Goal: Browse casually: Explore the website without a specific task or goal

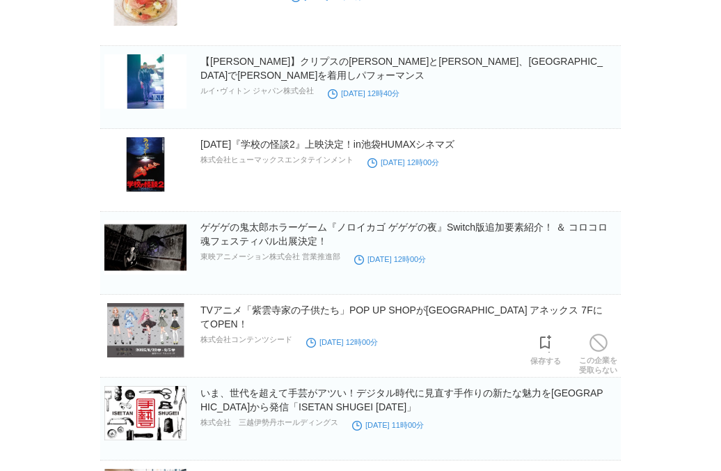
scroll to position [2581, 0]
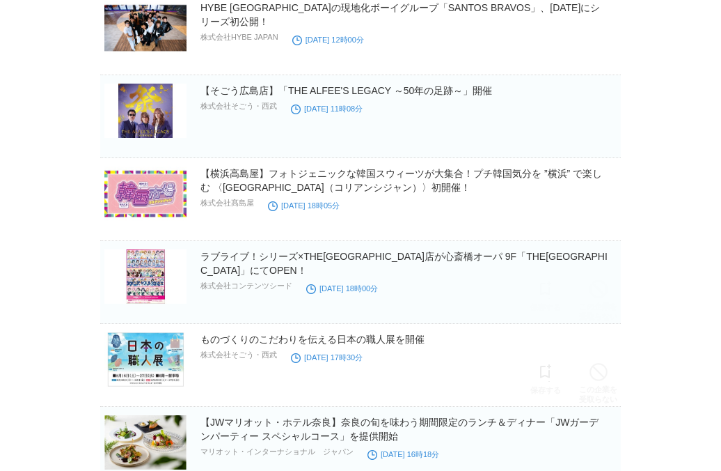
scroll to position [0, 0]
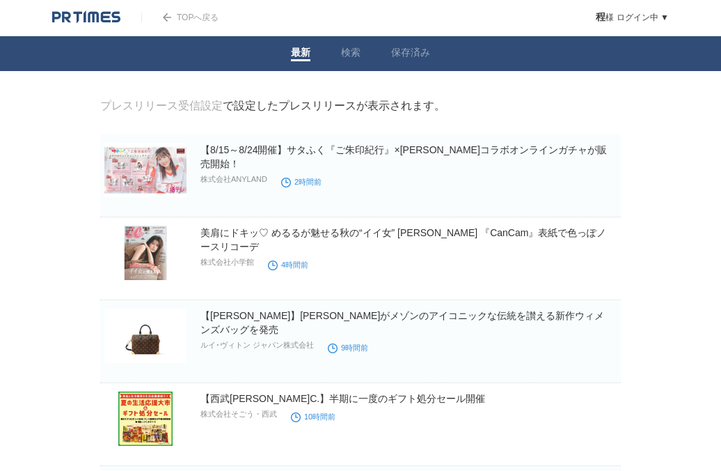
click at [90, 12] on img at bounding box center [86, 17] width 68 height 14
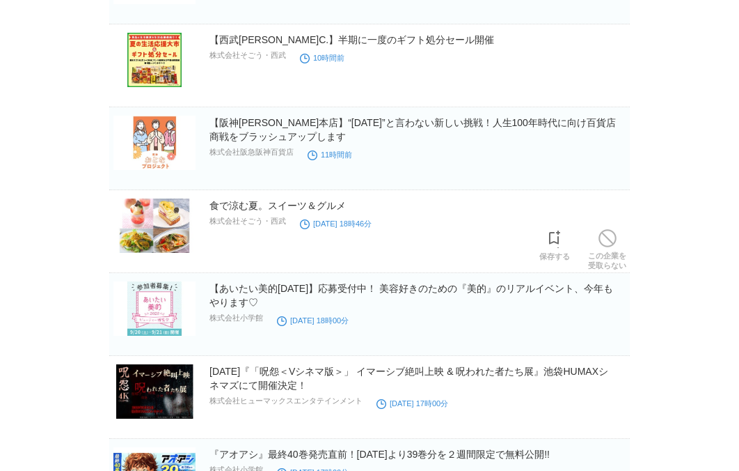
scroll to position [412, 0]
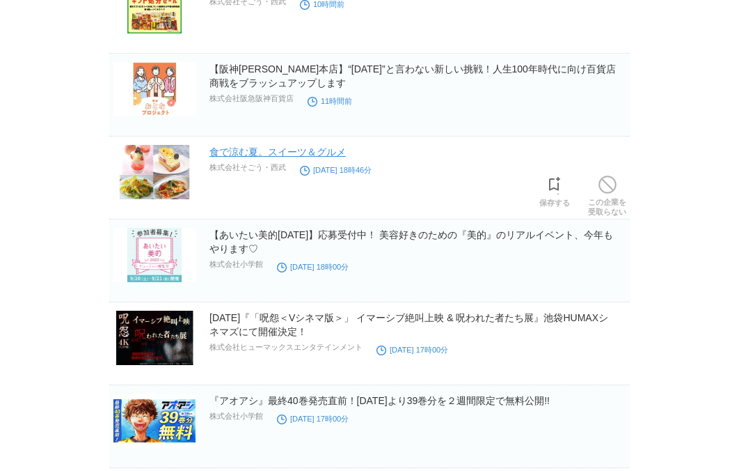
click at [323, 157] on link "食で涼む夏。スイーツ＆グルメ" at bounding box center [278, 151] width 136 height 11
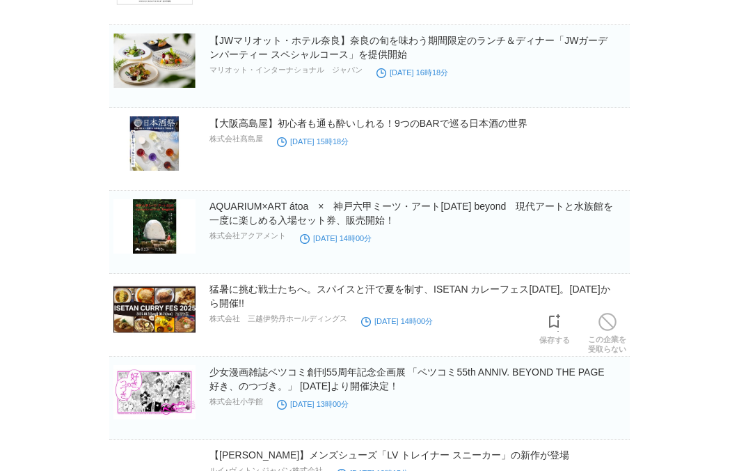
scroll to position [1436, 0]
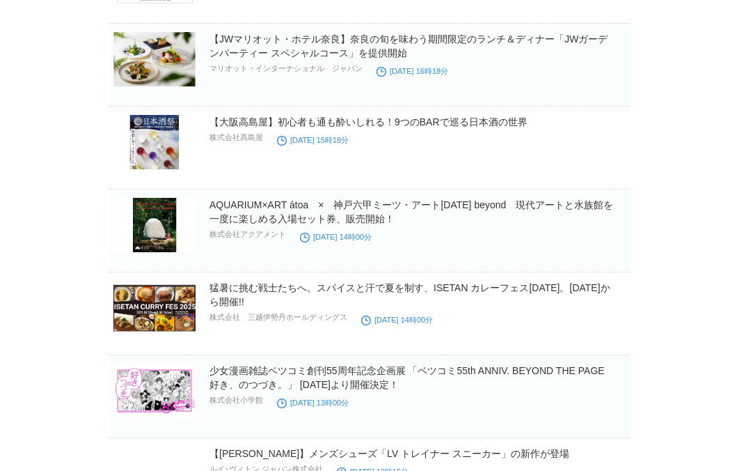
click at [68, 274] on body "TOPへ戻る 程 様 ログイン中 ▼ プレスリリース受信設定 フォロー 除外リスト アカウント設定 閲覧履歴 退会手続き PR TIMESサイトへ戻る ログア…" at bounding box center [369, 323] width 739 height 3518
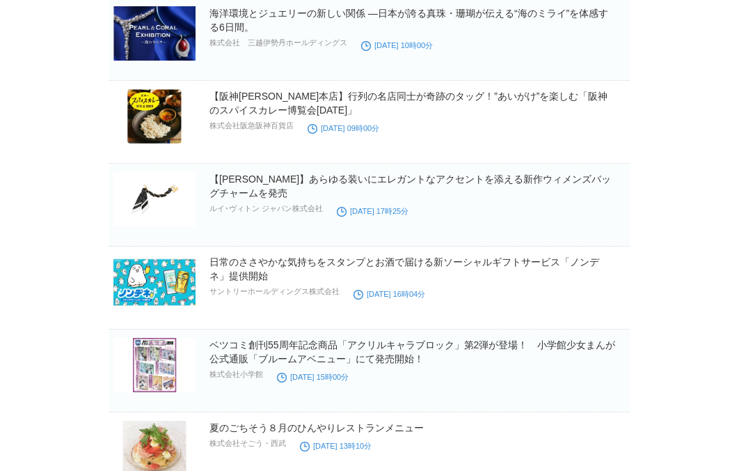
scroll to position [2257, 0]
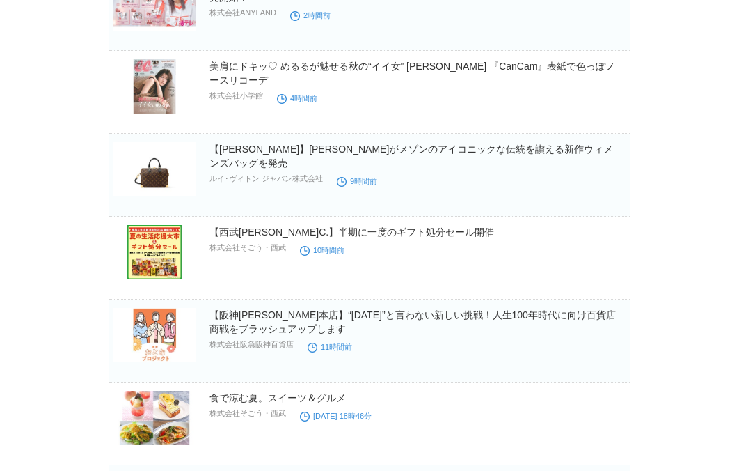
scroll to position [0, 0]
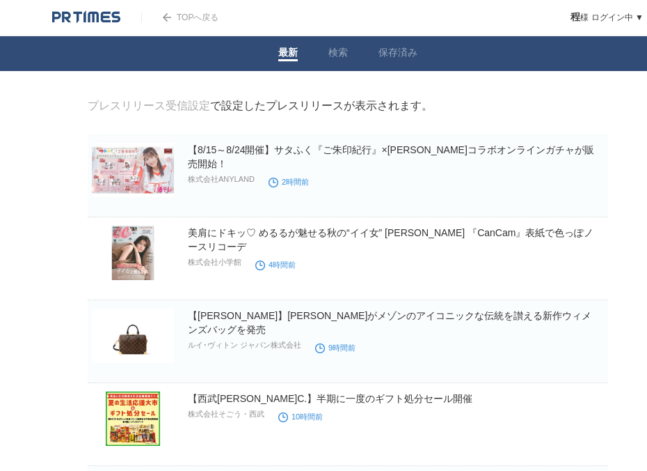
click at [111, 21] on img at bounding box center [86, 17] width 68 height 14
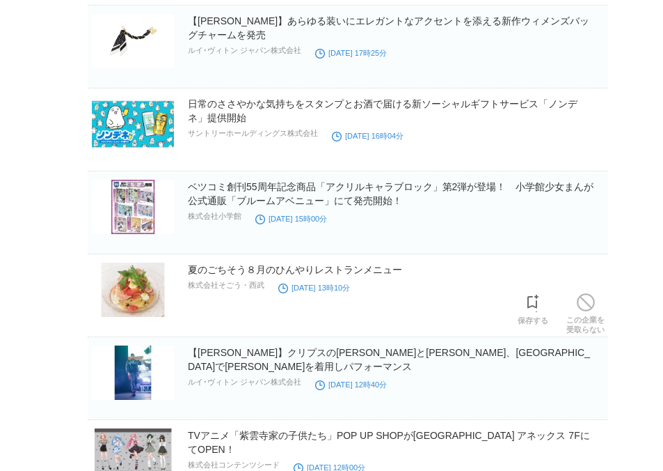
scroll to position [2284, 0]
